Goal: Transaction & Acquisition: Subscribe to service/newsletter

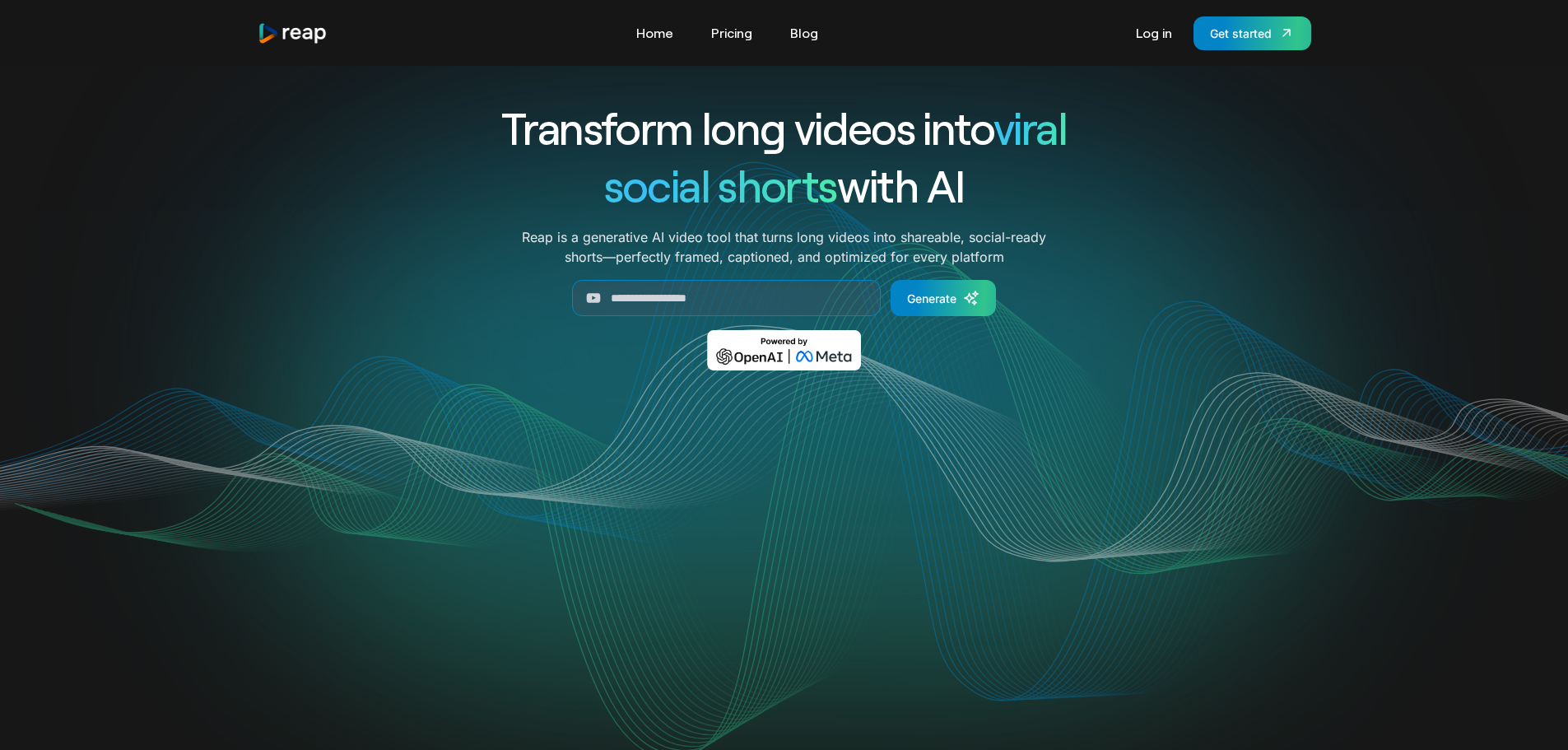
drag, startPoint x: 349, startPoint y: 43, endPoint x: 264, endPoint y: 46, distance: 85.1
click at [264, 46] on div "Tools Link Five Link Six Link Seven Business Link Five Link Six Link Seven Home…" at bounding box center [784, 33] width 1054 height 34
click at [394, 202] on div "Transform long videos into viral social shorts with AI Reap is a generative AI …" at bounding box center [784, 246] width 1054 height 295
click at [1154, 35] on link "Log in" at bounding box center [1154, 32] width 53 height 26
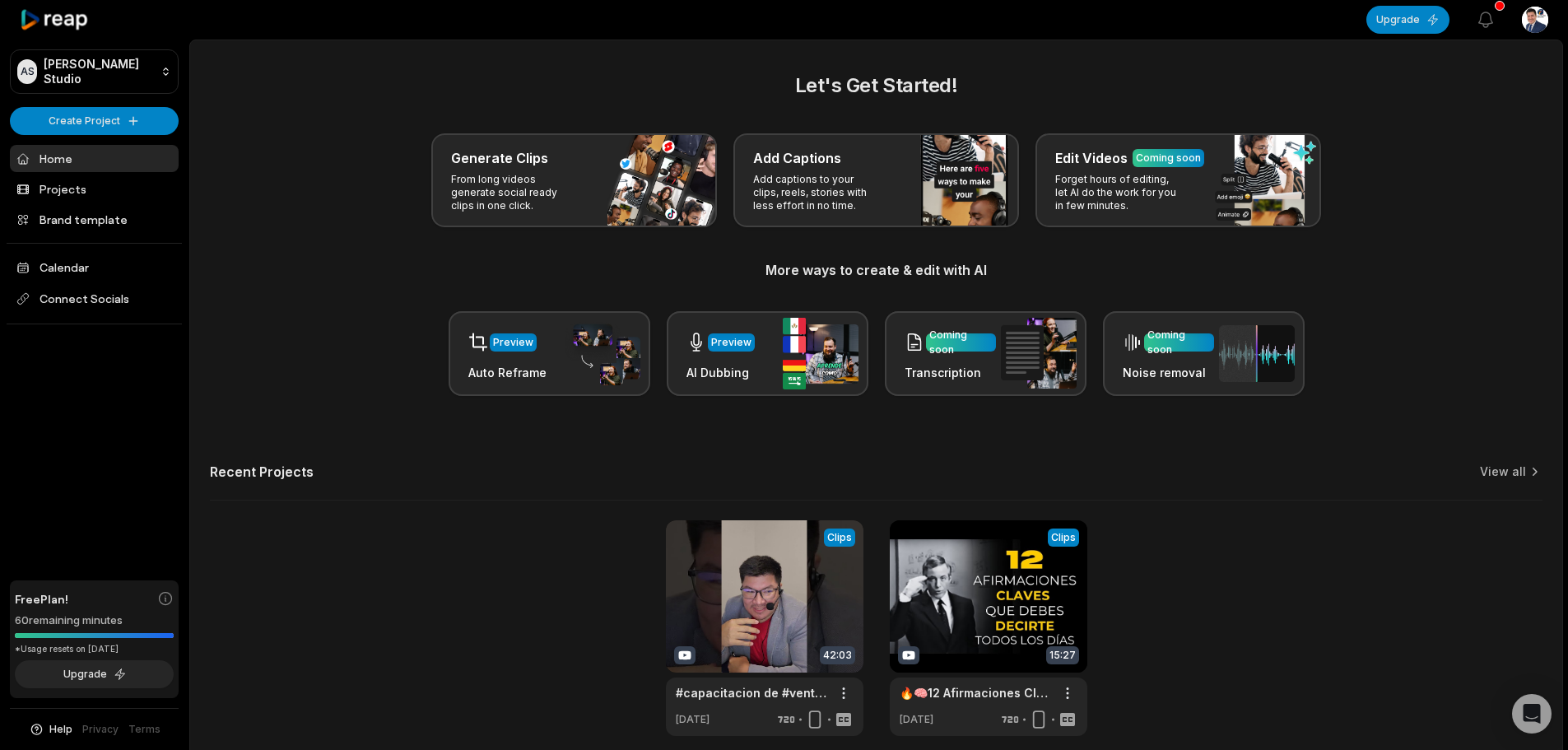
scroll to position [72, 0]
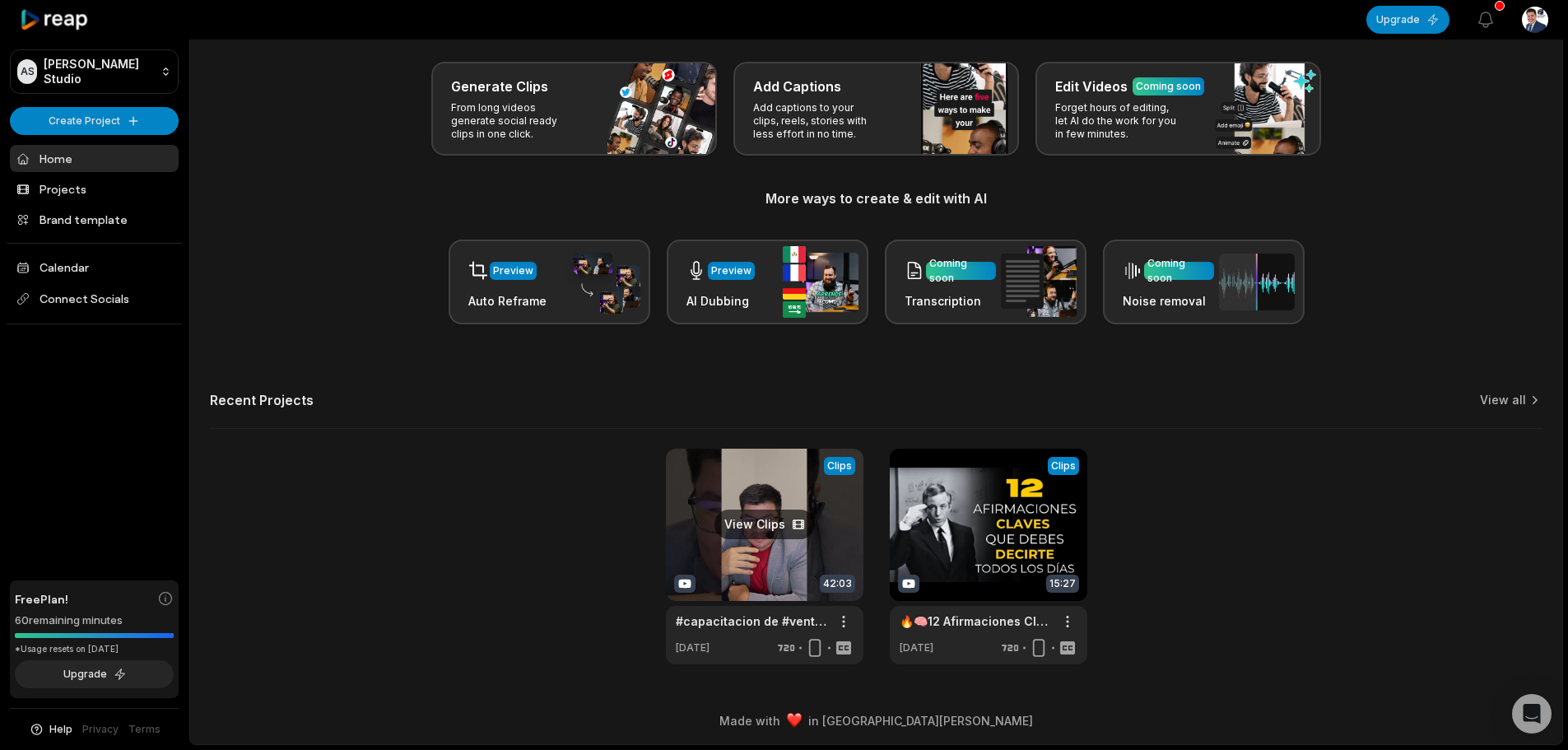
click at [768, 524] on link at bounding box center [765, 556] width 198 height 215
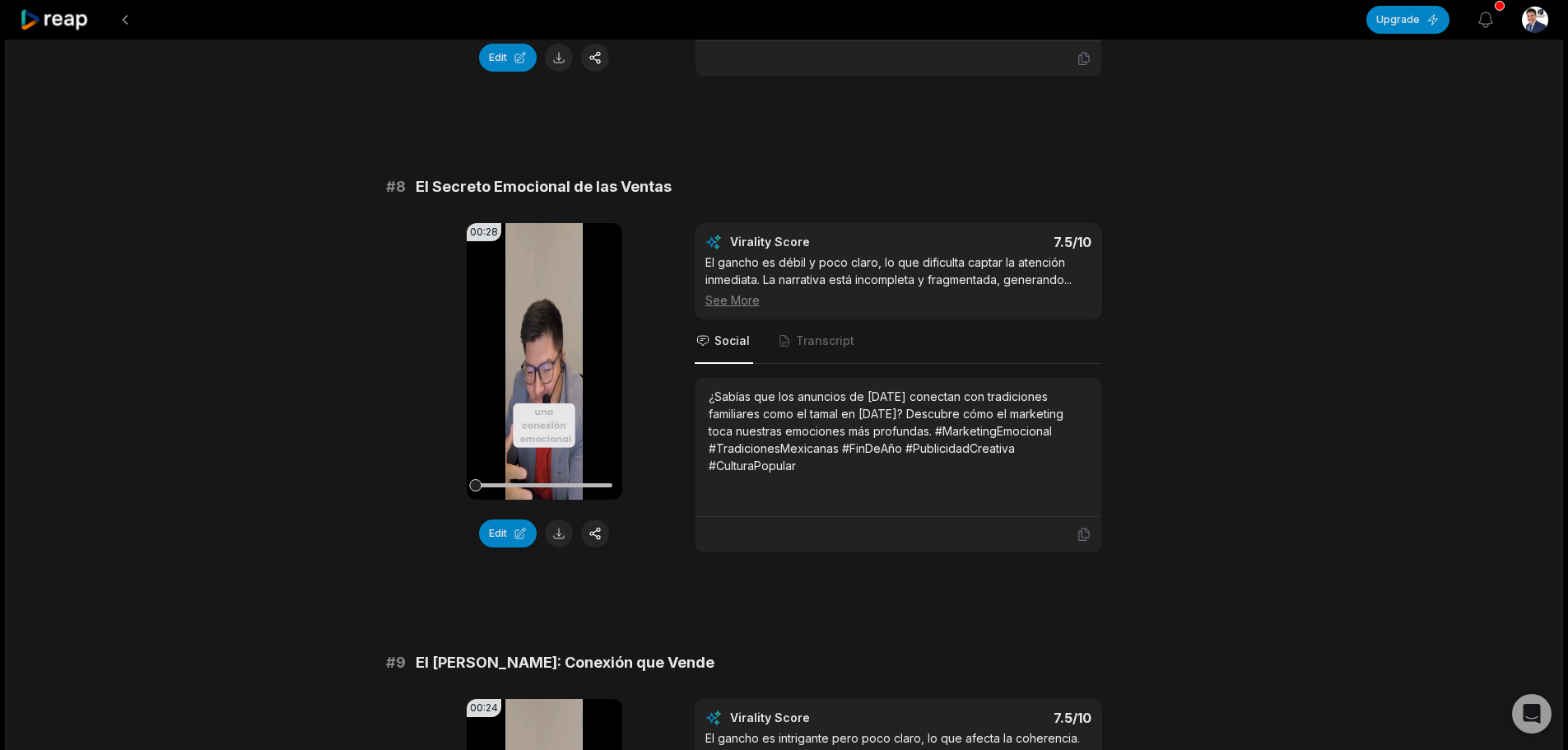
scroll to position [3374, 0]
drag, startPoint x: 828, startPoint y: 253, endPoint x: 758, endPoint y: 243, distance: 70.7
click at [758, 243] on div "Virality Score 7.5 /10 El gancho es débil y poco claro, lo que dificulta captar…" at bounding box center [899, 272] width 386 height 75
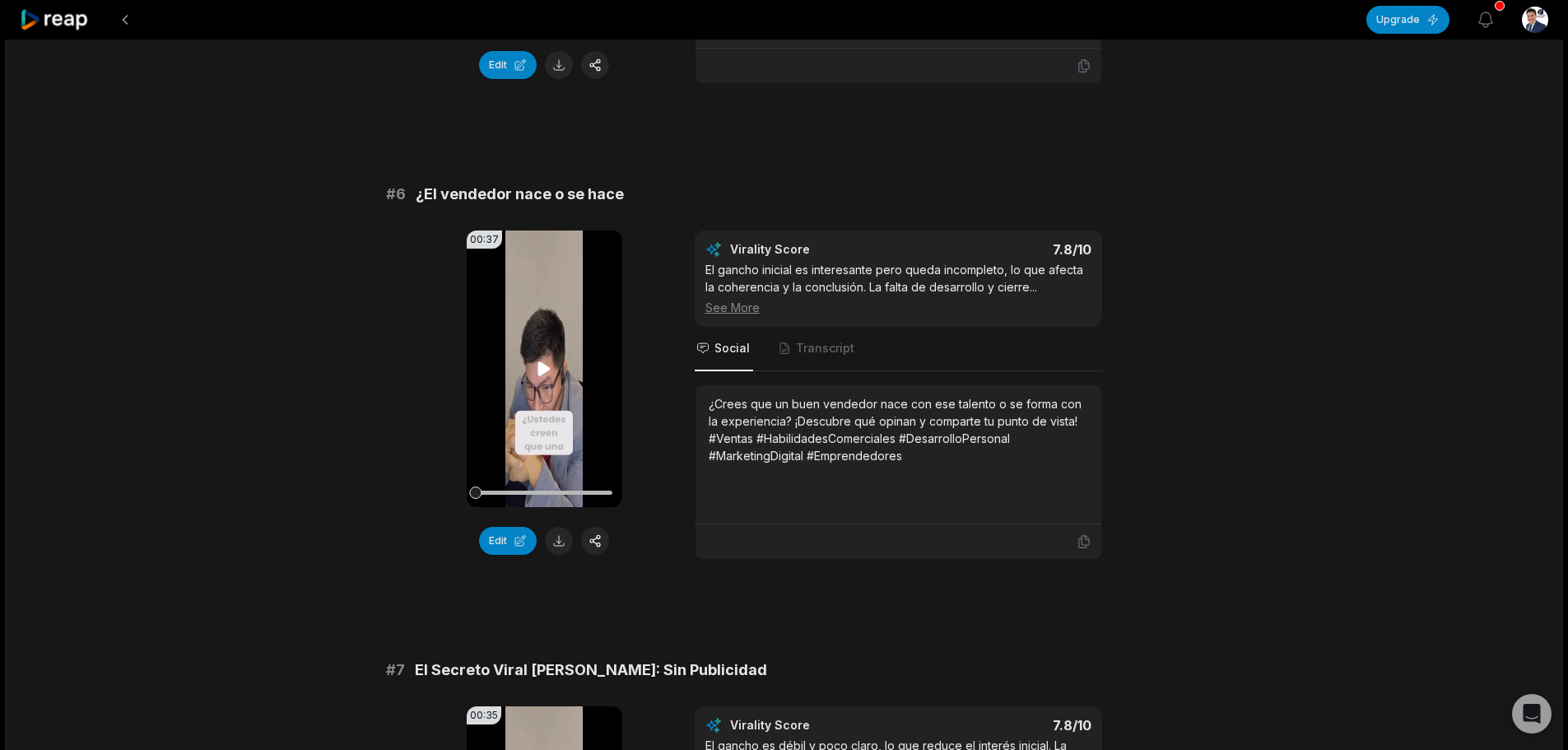
scroll to position [2386, 0]
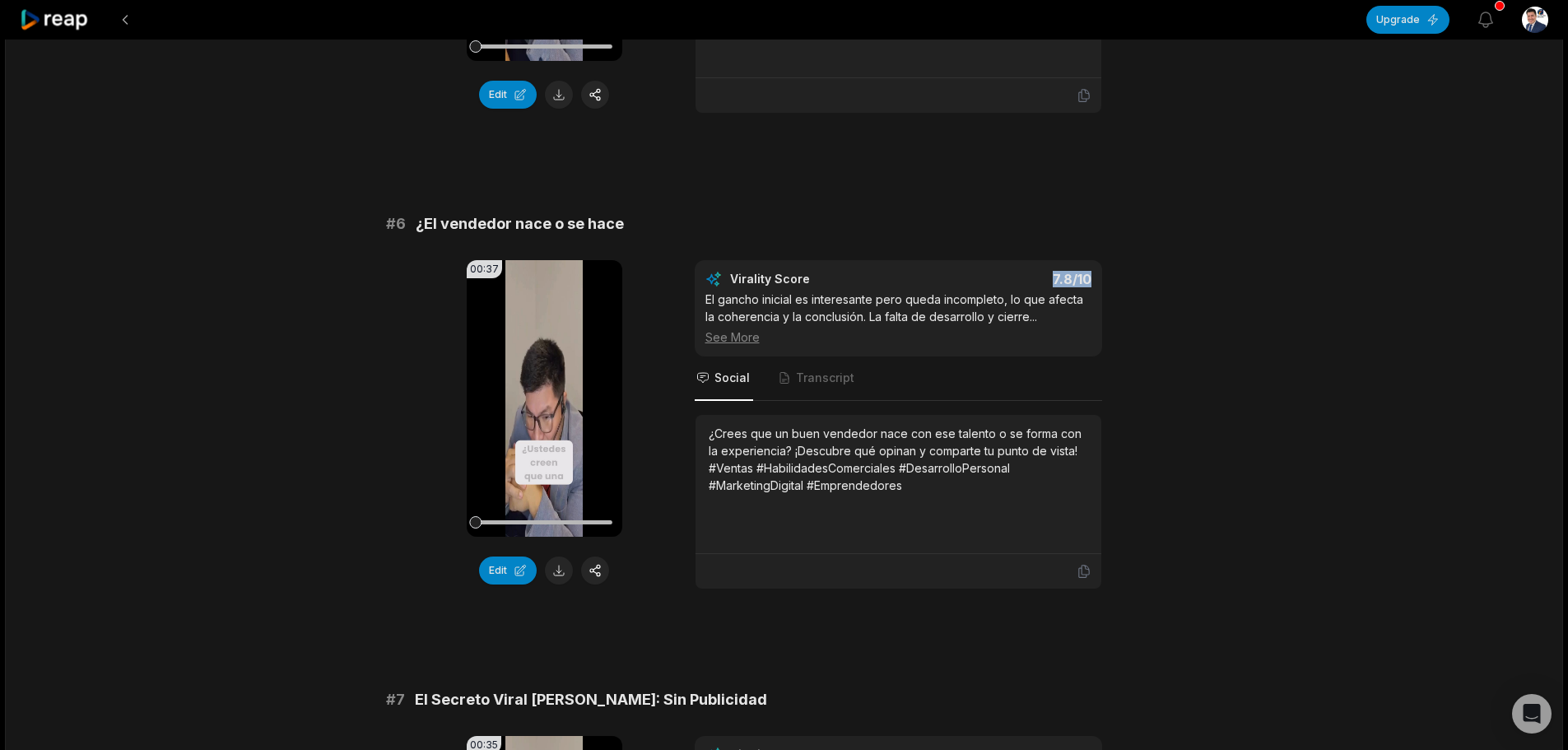
drag, startPoint x: 1049, startPoint y: 278, endPoint x: 1094, endPoint y: 279, distance: 45.0
click at [1094, 279] on div "Virality Score 7.8 /10 El gancho inicial es interesante pero queda incompleto, …" at bounding box center [899, 308] width 408 height 97
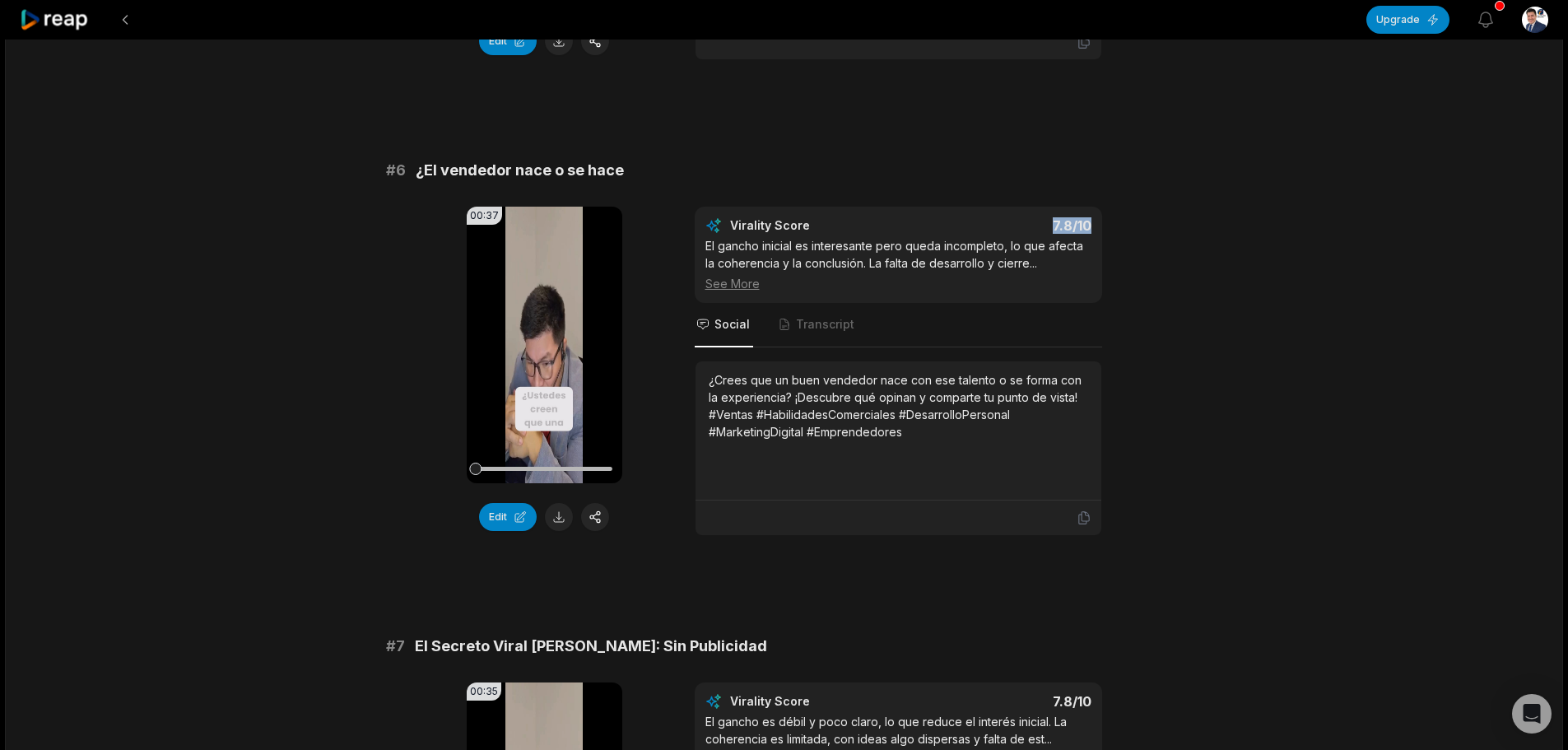
scroll to position [2468, 0]
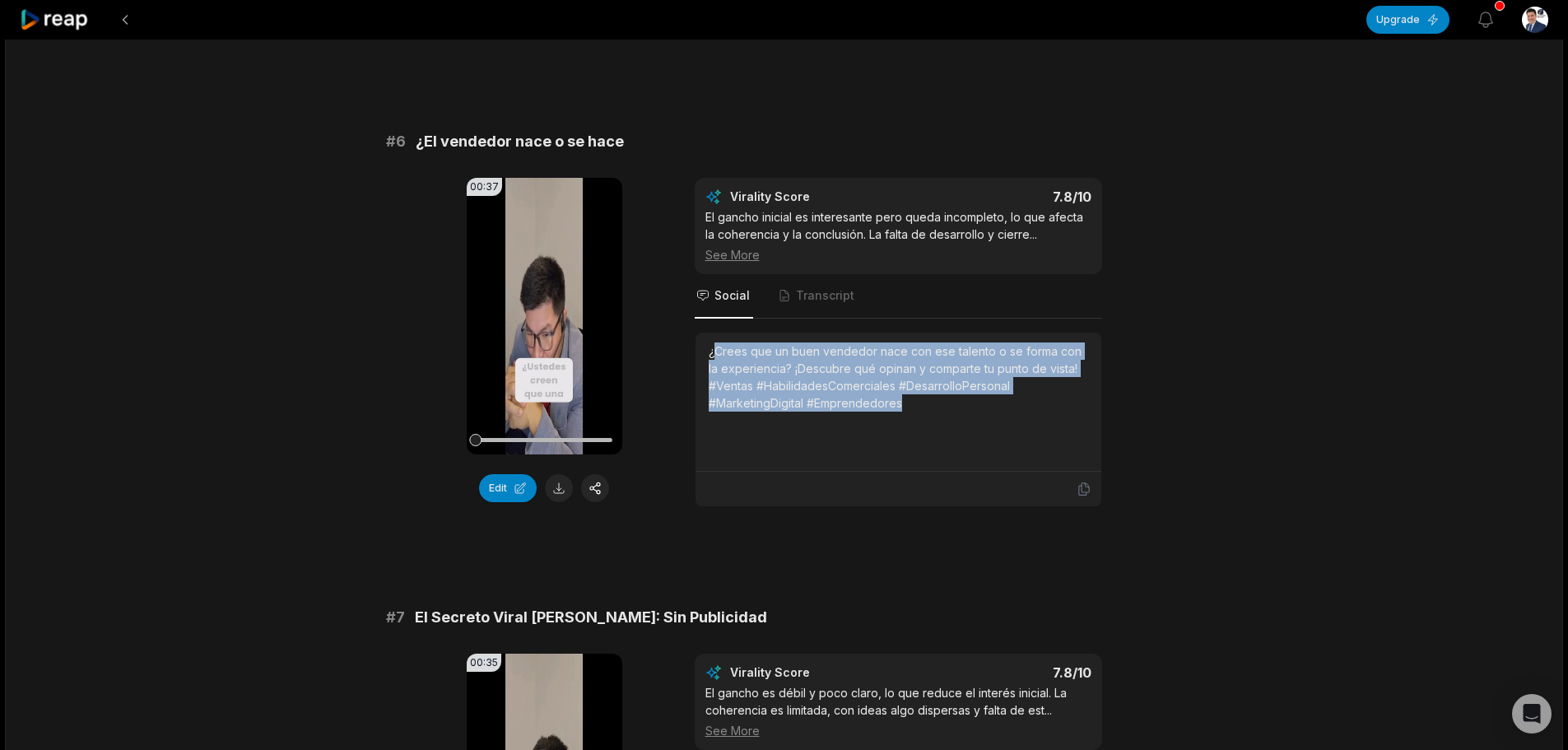
drag, startPoint x: 918, startPoint y: 399, endPoint x: 718, endPoint y: 358, distance: 204.2
click at [712, 357] on div "¿Crees que un buen vendedor nace con ese talento o se forma con la experiencia?…" at bounding box center [898, 376] width 379 height 69
click at [759, 382] on div "¿Crees que un buen vendedor nace con ese talento o se forma con la experiencia?…" at bounding box center [898, 376] width 379 height 69
drag, startPoint x: 915, startPoint y: 402, endPoint x: 725, endPoint y: 334, distance: 201.8
click at [711, 343] on div "¿Crees que un buen vendedor nace con ese talento o se forma con la experiencia?…" at bounding box center [898, 376] width 379 height 69
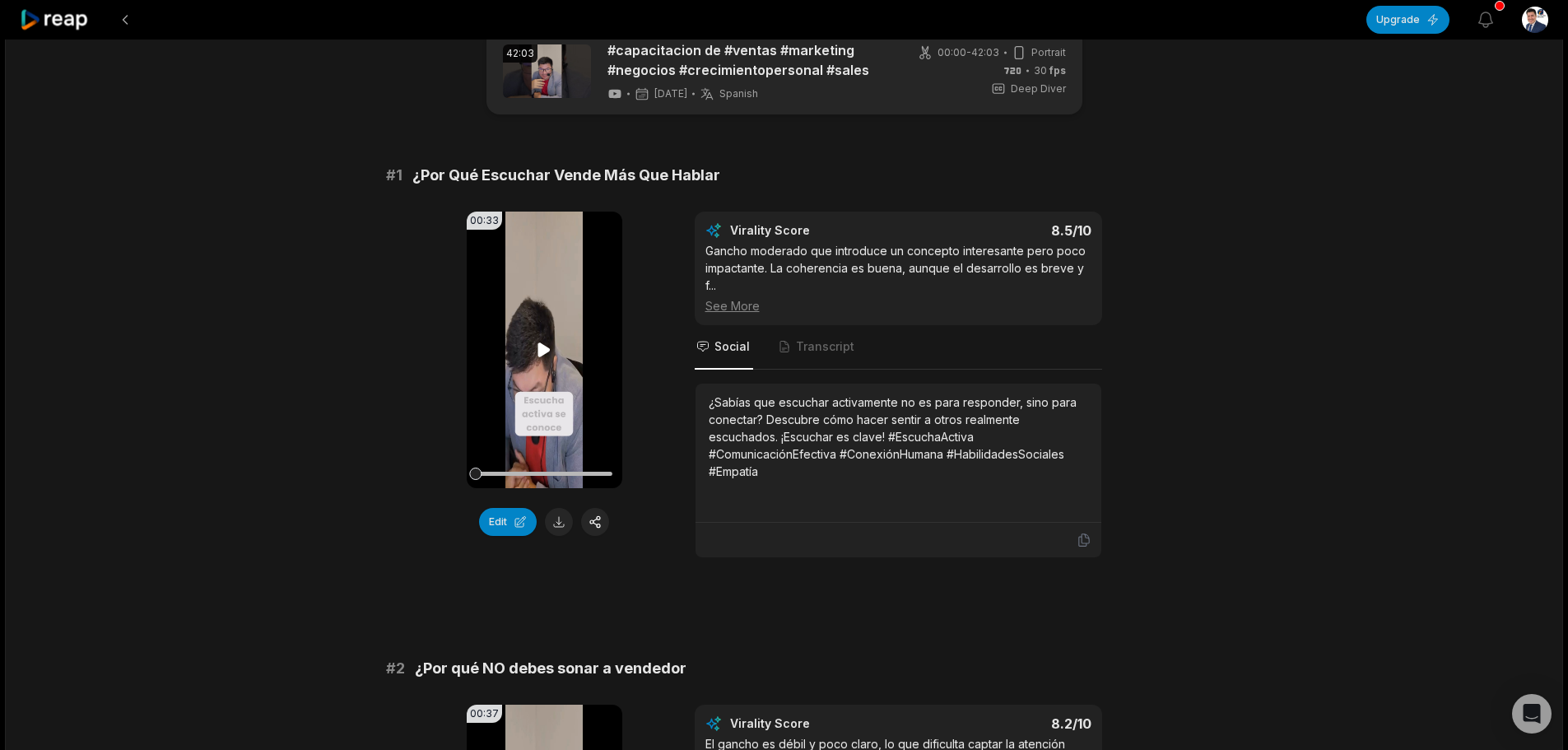
scroll to position [0, 0]
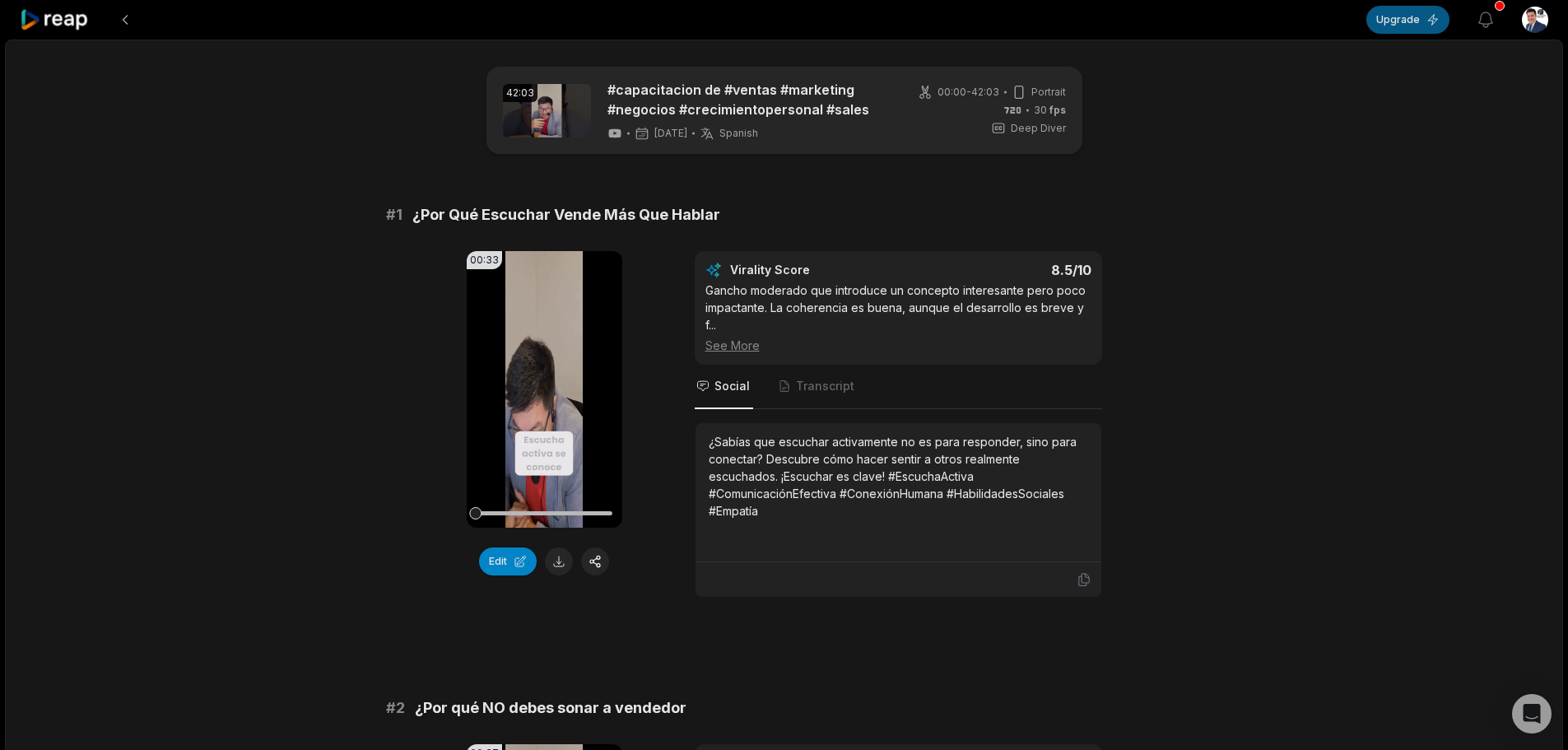
click at [1432, 21] on button "Upgrade" at bounding box center [1408, 19] width 83 height 28
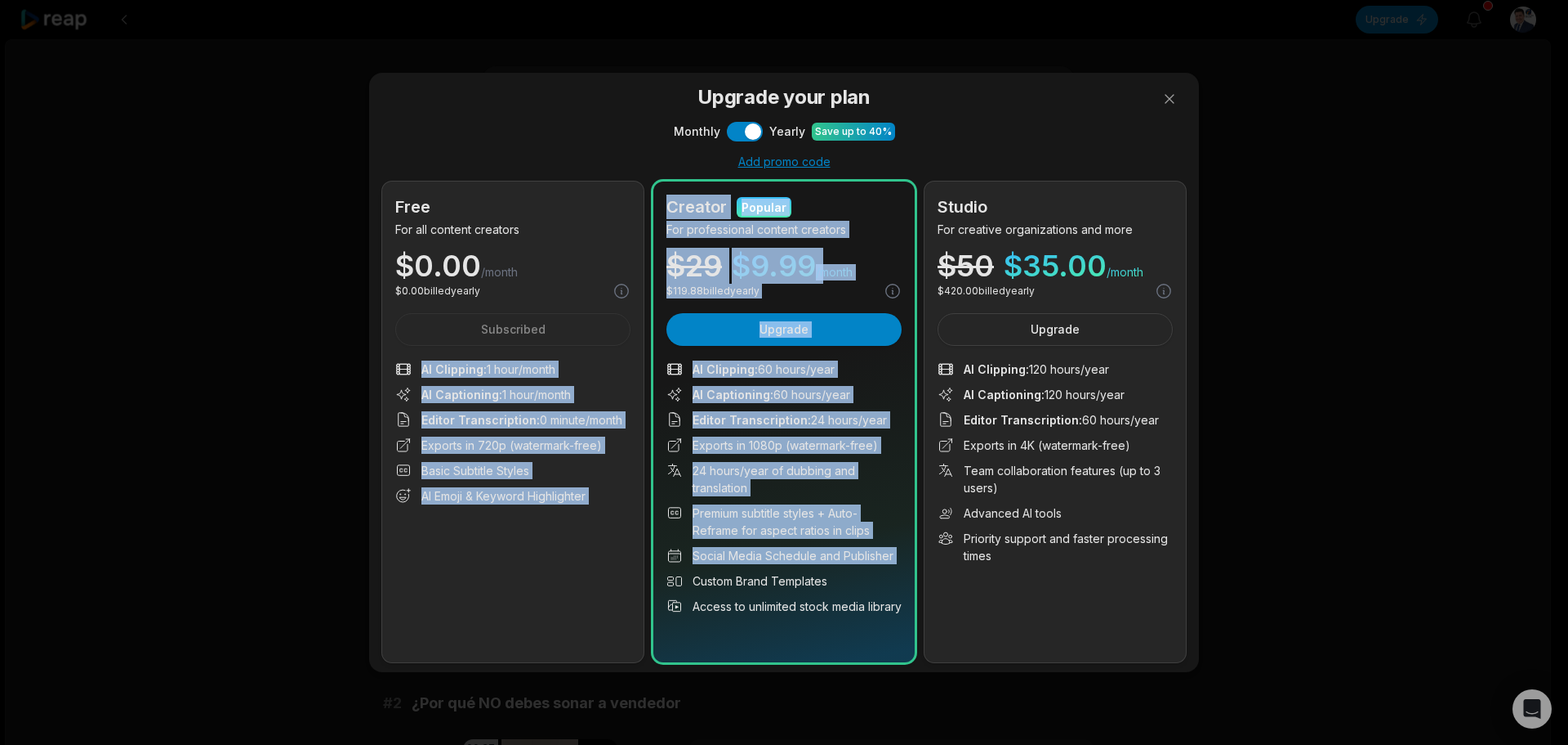
drag, startPoint x: 410, startPoint y: 366, endPoint x: 551, endPoint y: 176, distance: 236.6
click at [652, 576] on div "Free For all content creators $ 0.00 /month $ 0.00 billed yearly Subscribed AI …" at bounding box center [784, 421] width 804 height 480
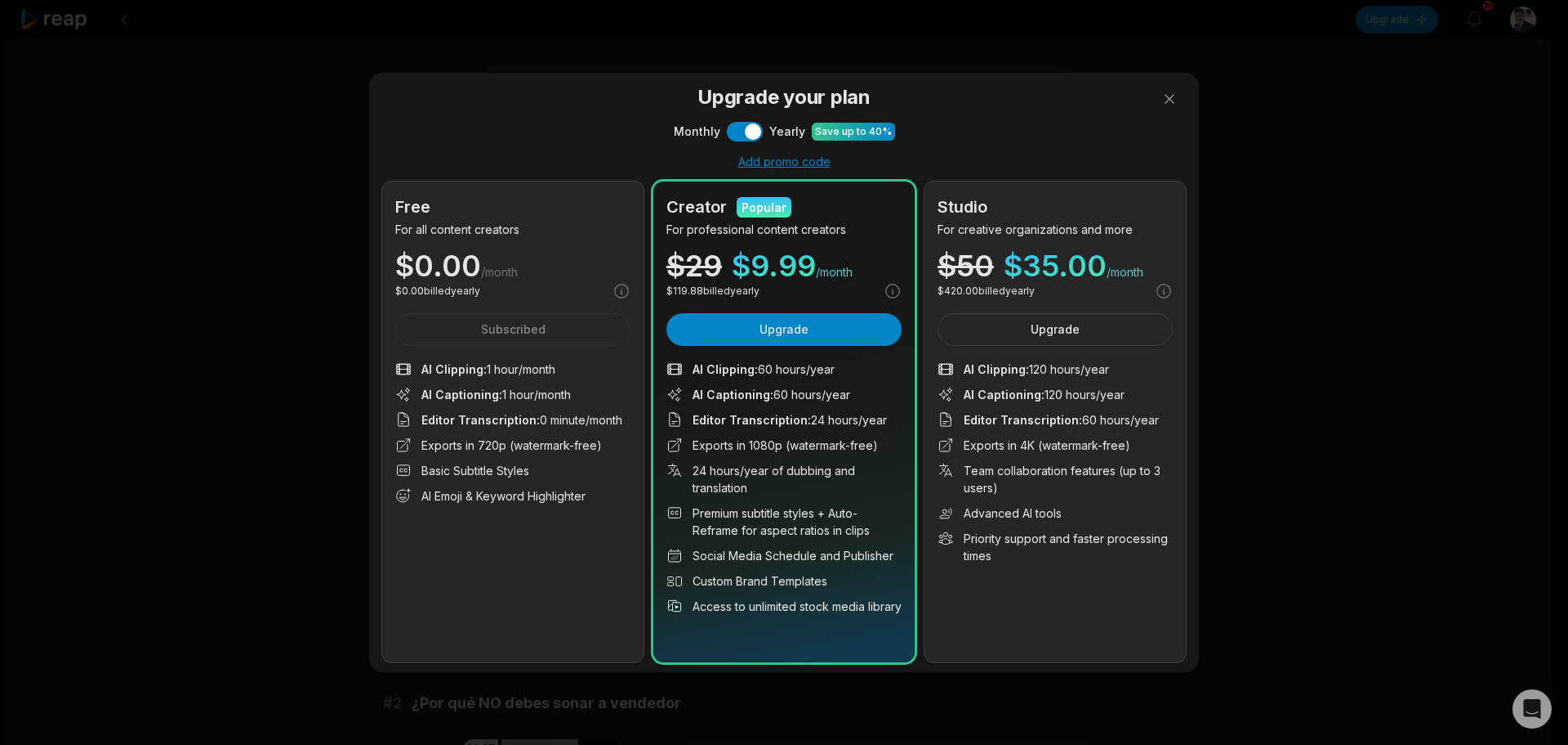
click at [516, 36] on div "Upgrade your plan Monthly Use setting Yearly Save up to 40% Add promo code Free…" at bounding box center [784, 372] width 1568 height 745
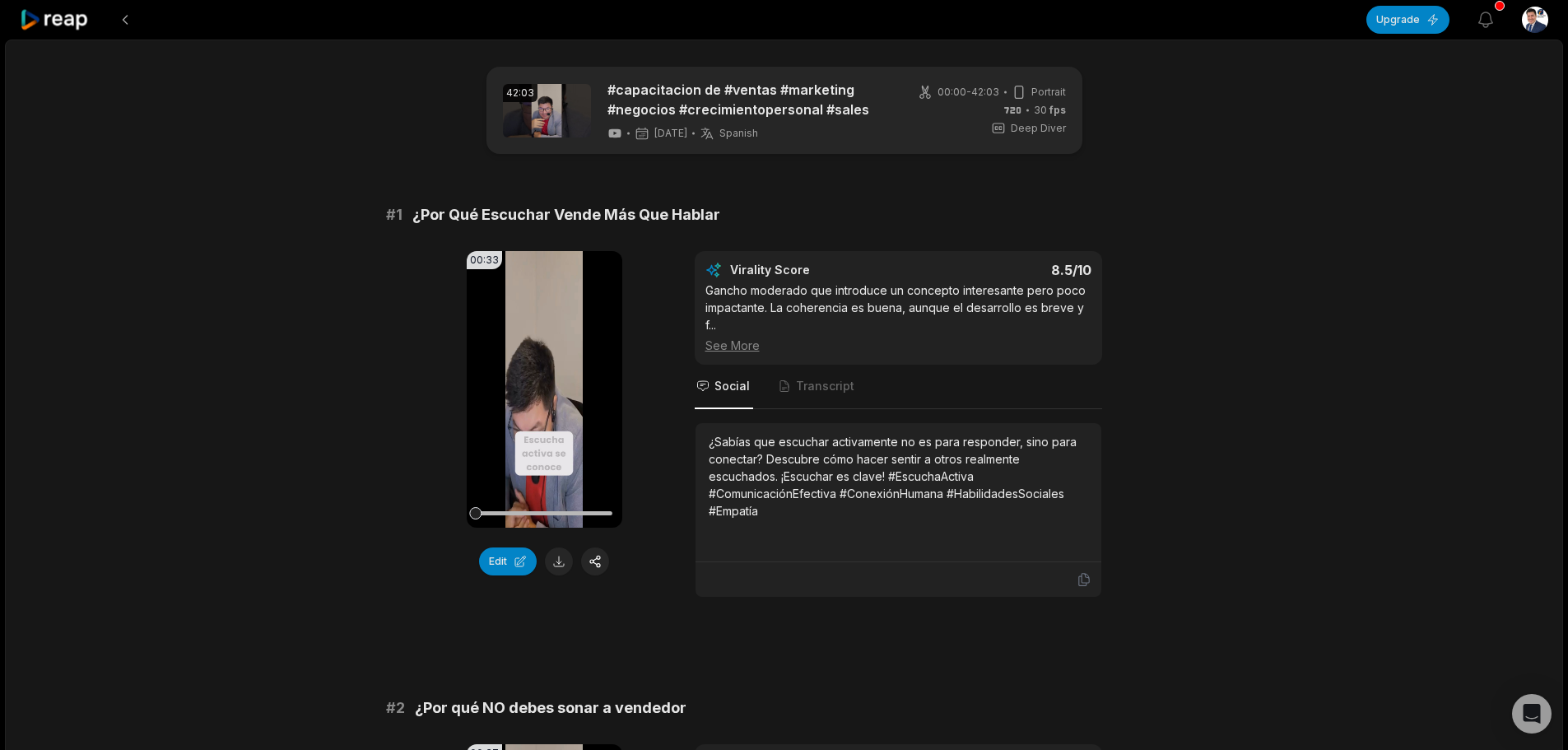
scroll to position [72, 0]
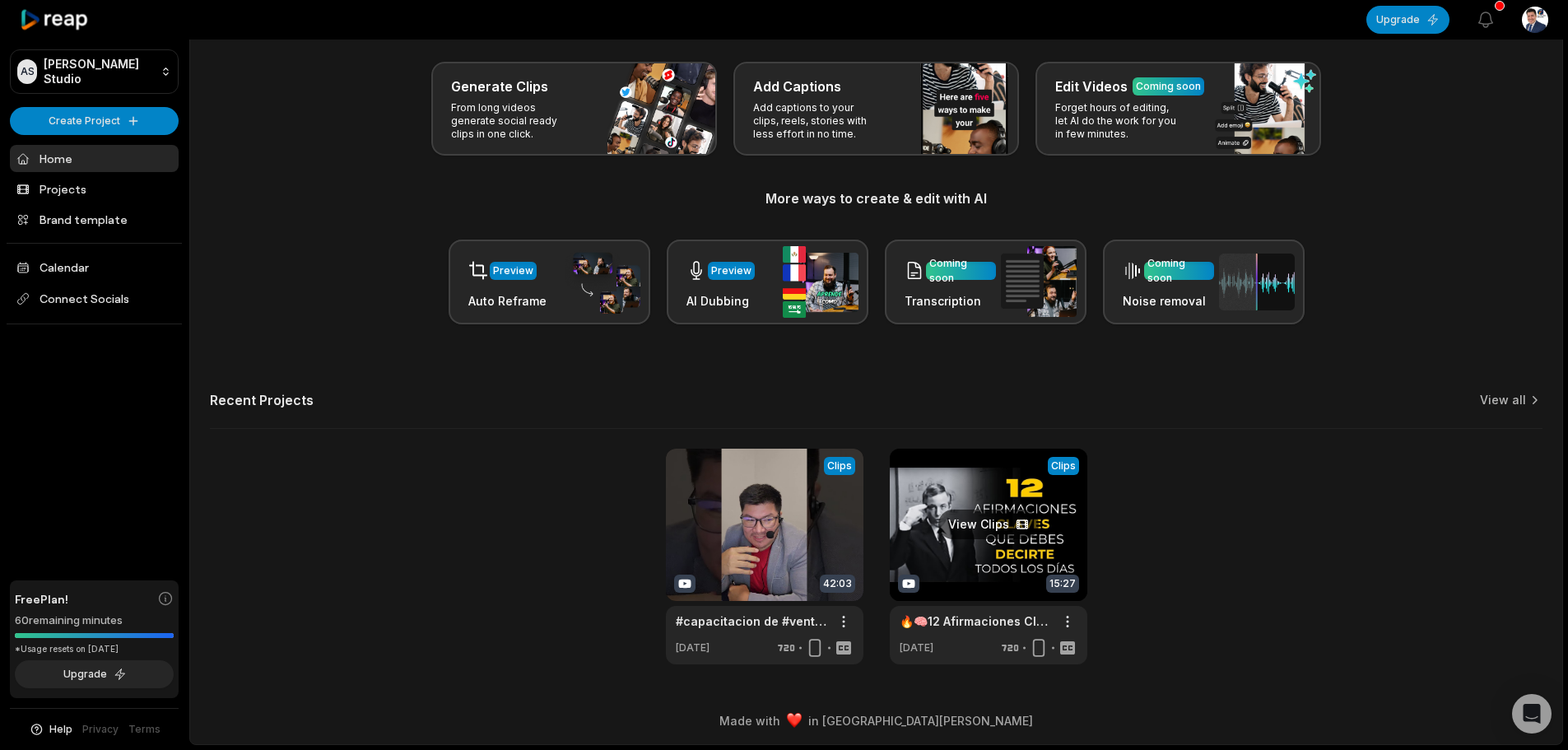
click at [969, 555] on link at bounding box center [988, 556] width 198 height 215
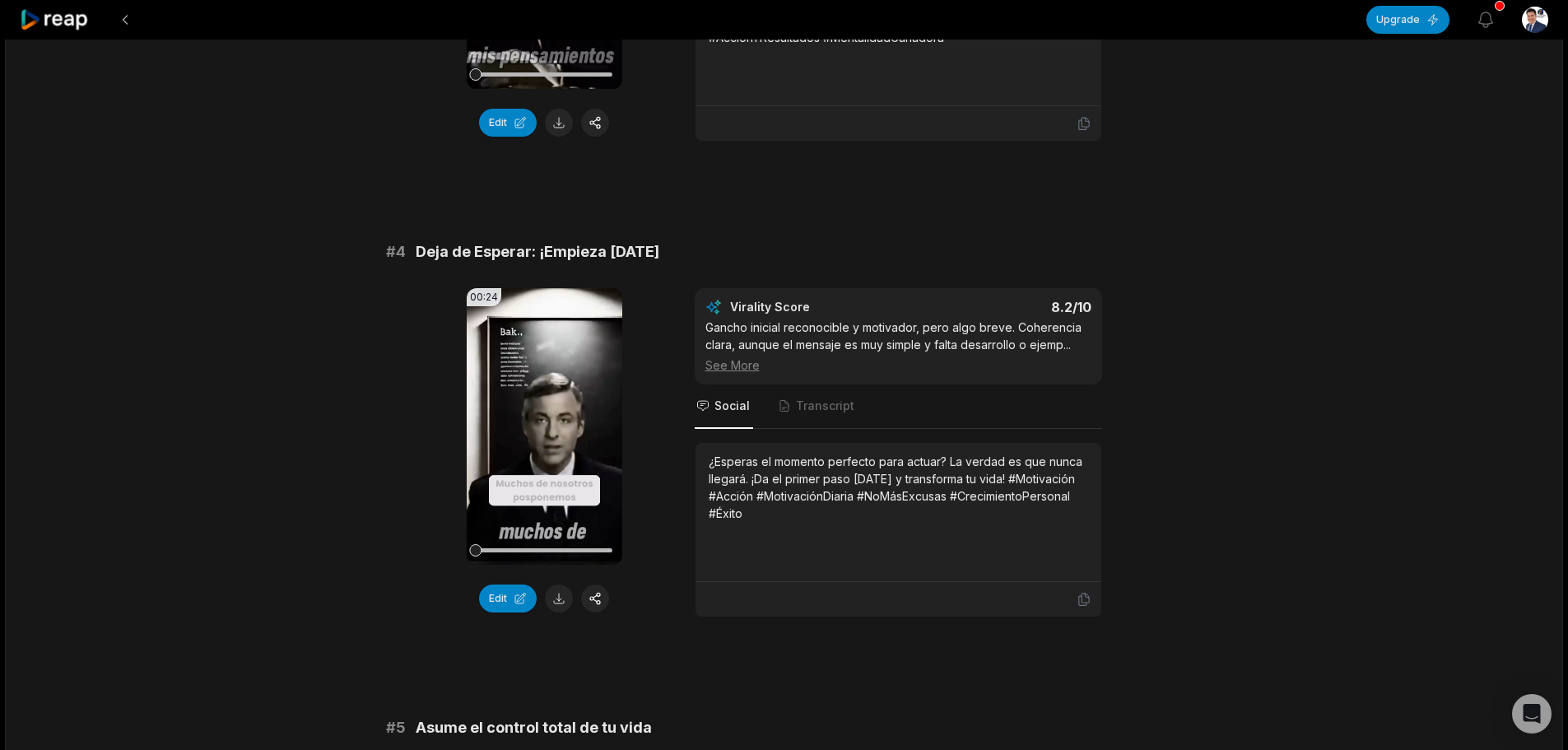
scroll to position [1399, 0]
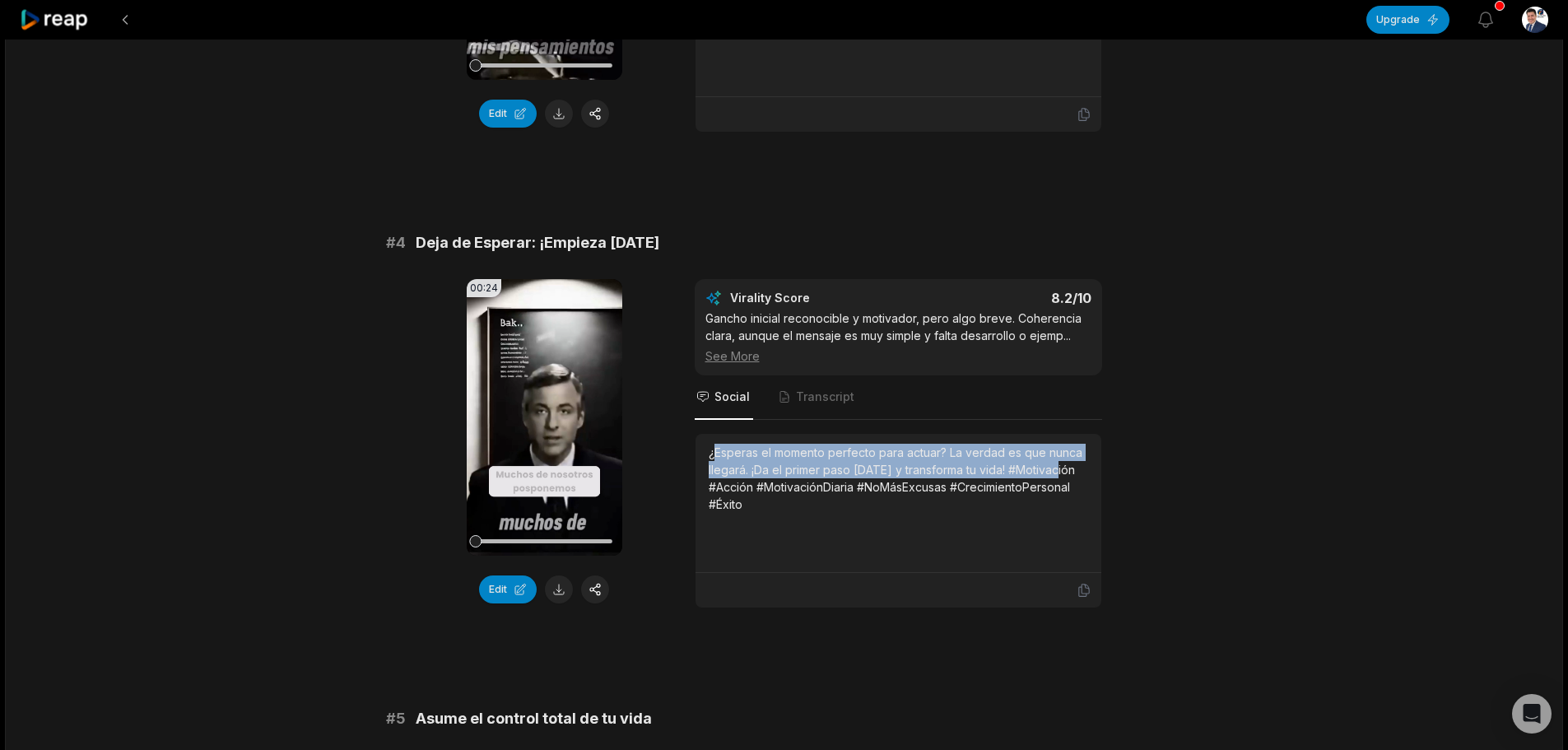
drag, startPoint x: 713, startPoint y: 450, endPoint x: 1088, endPoint y: 466, distance: 375.3
click at [1088, 466] on div "¿Esperas el momento perfecto para actuar? La verdad es que nunca llegará. ¡Da e…" at bounding box center [898, 477] width 379 height 69
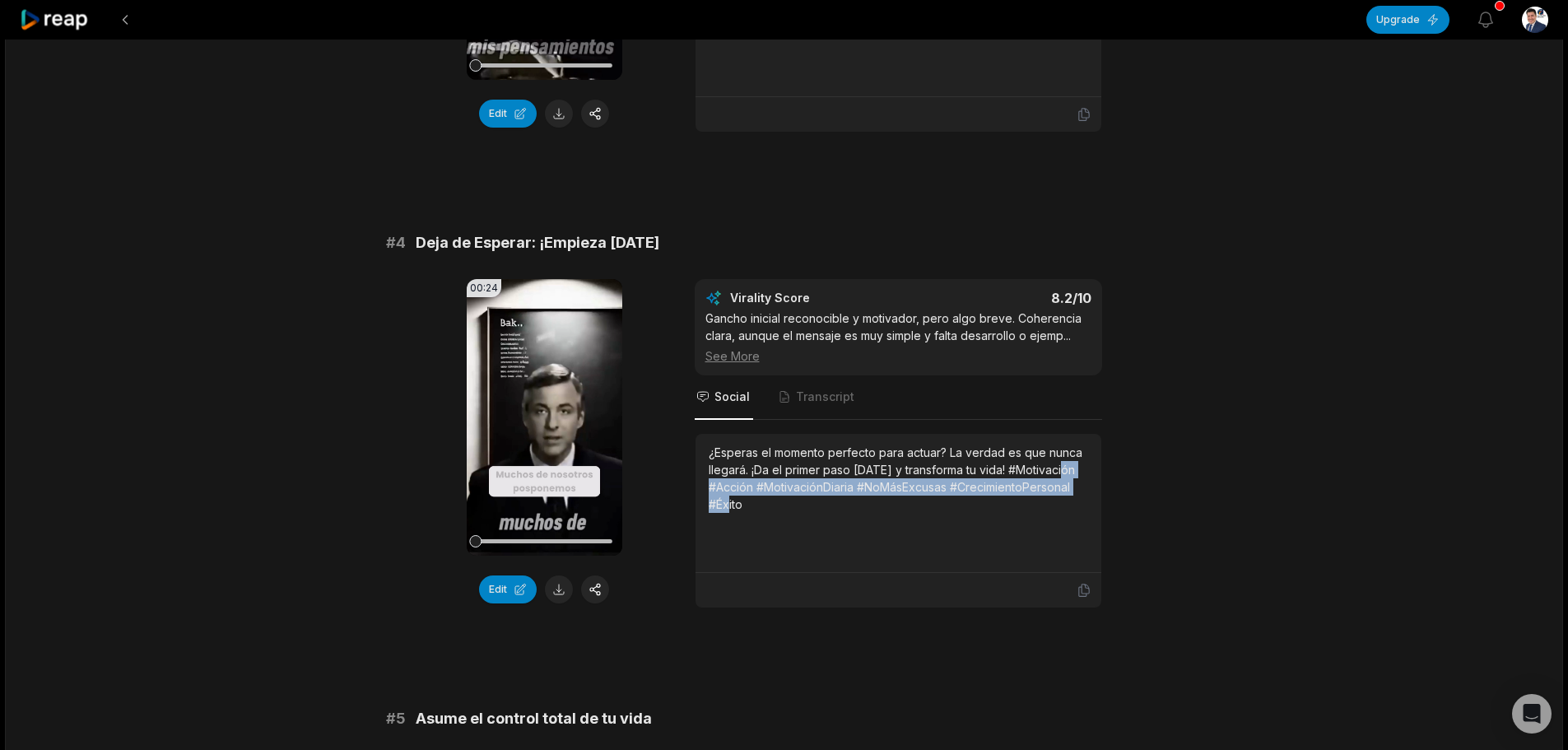
drag, startPoint x: 758, startPoint y: 510, endPoint x: 708, endPoint y: 485, distance: 55.9
click at [708, 487] on div "¿Esperas el momento perfecto para actuar? La verdad es que nunca llegará. ¡Da e…" at bounding box center [899, 503] width 406 height 139
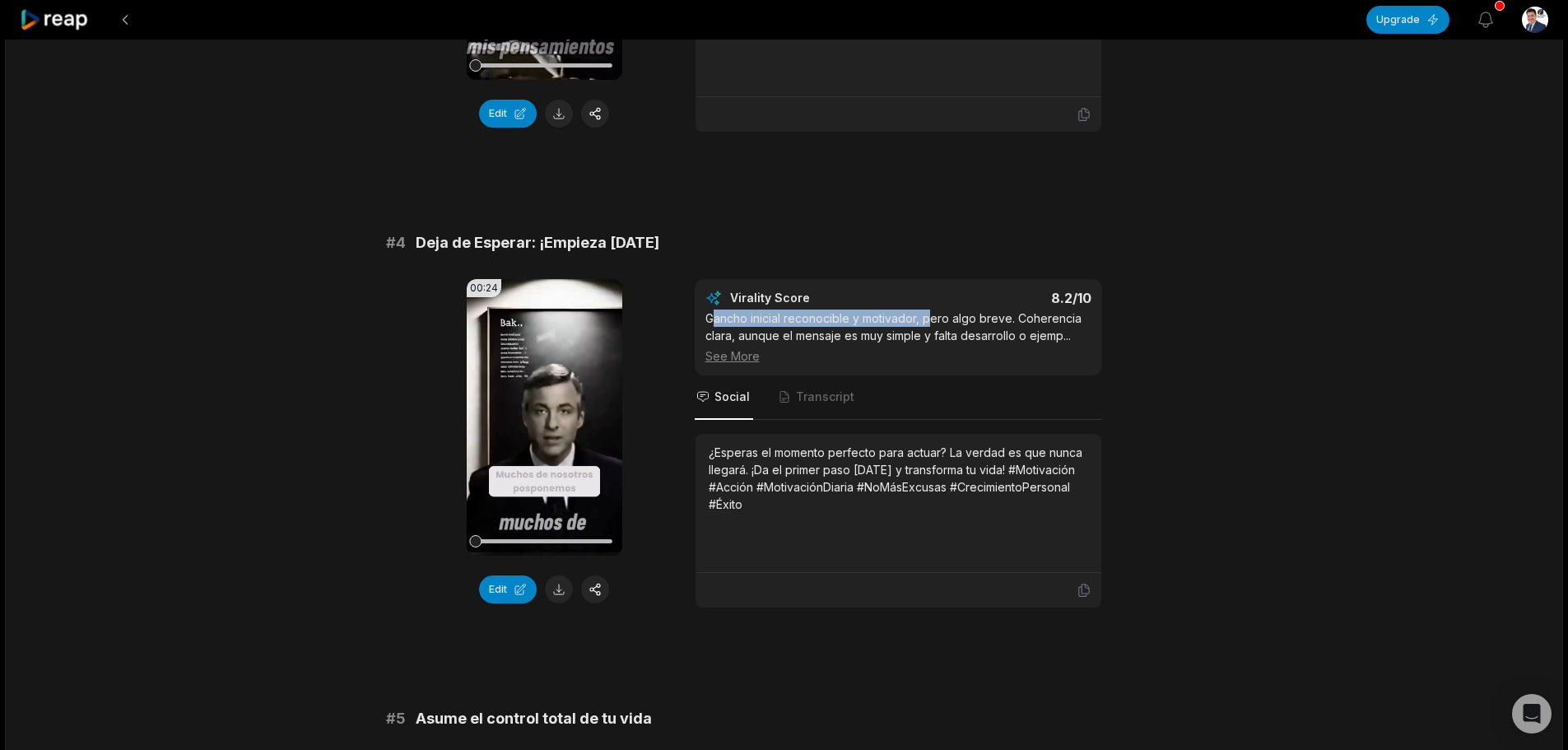
drag, startPoint x: 716, startPoint y: 317, endPoint x: 932, endPoint y: 317, distance: 216.0
click at [932, 317] on div "Gancho inicial reconocible y motivador, pero algo breve. Coherencia clara, aunq…" at bounding box center [899, 337] width 386 height 55
click at [1054, 324] on div "Gancho inicial reconocible y motivador, pero algo breve. Coherencia clara, aunq…" at bounding box center [899, 337] width 386 height 55
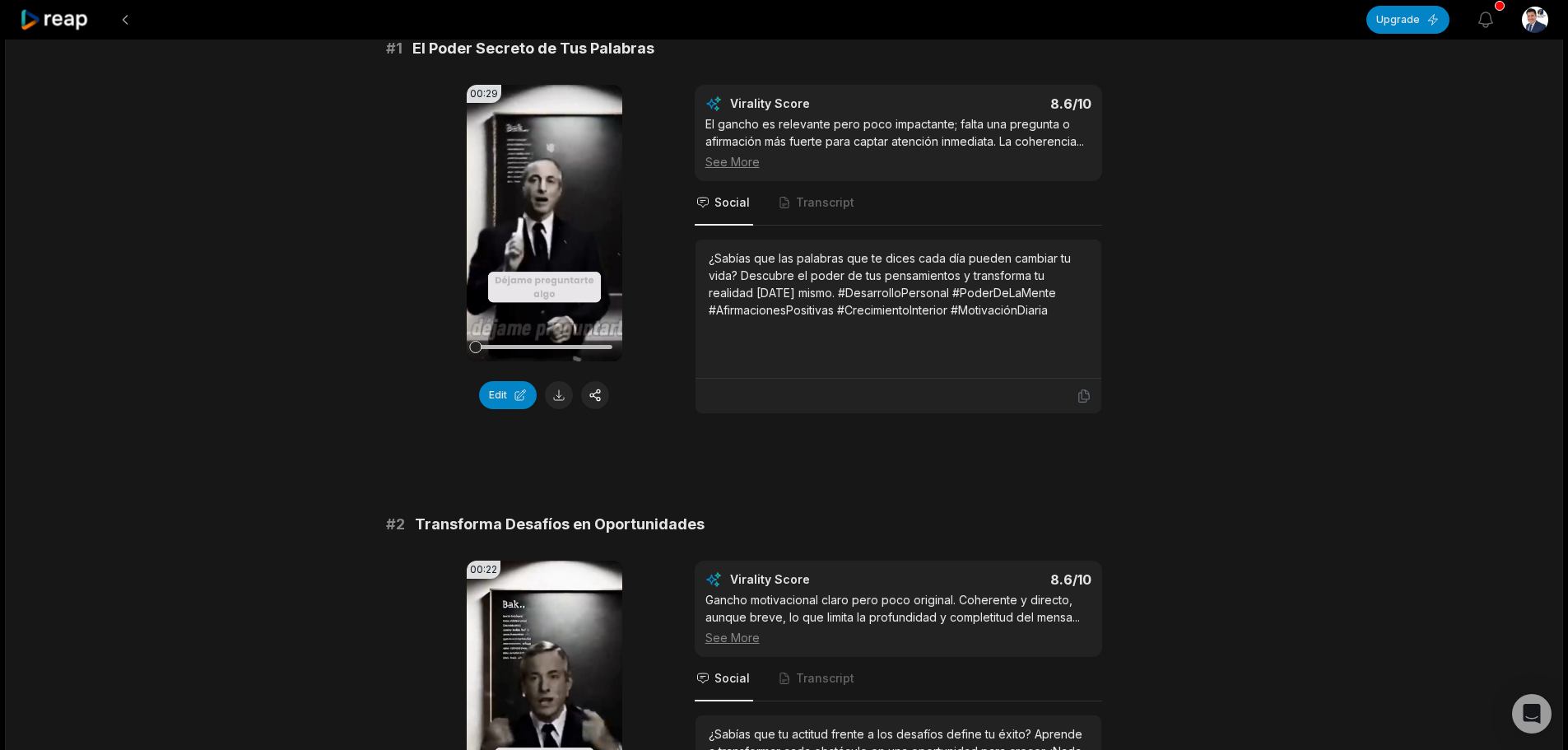
scroll to position [0, 0]
